Goal: Browse casually

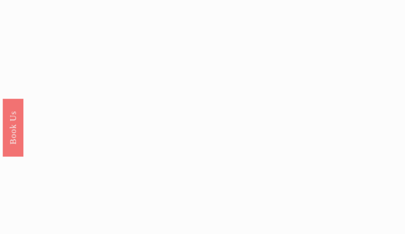
scroll to position [831, 0]
